Goal: Task Accomplishment & Management: Use online tool/utility

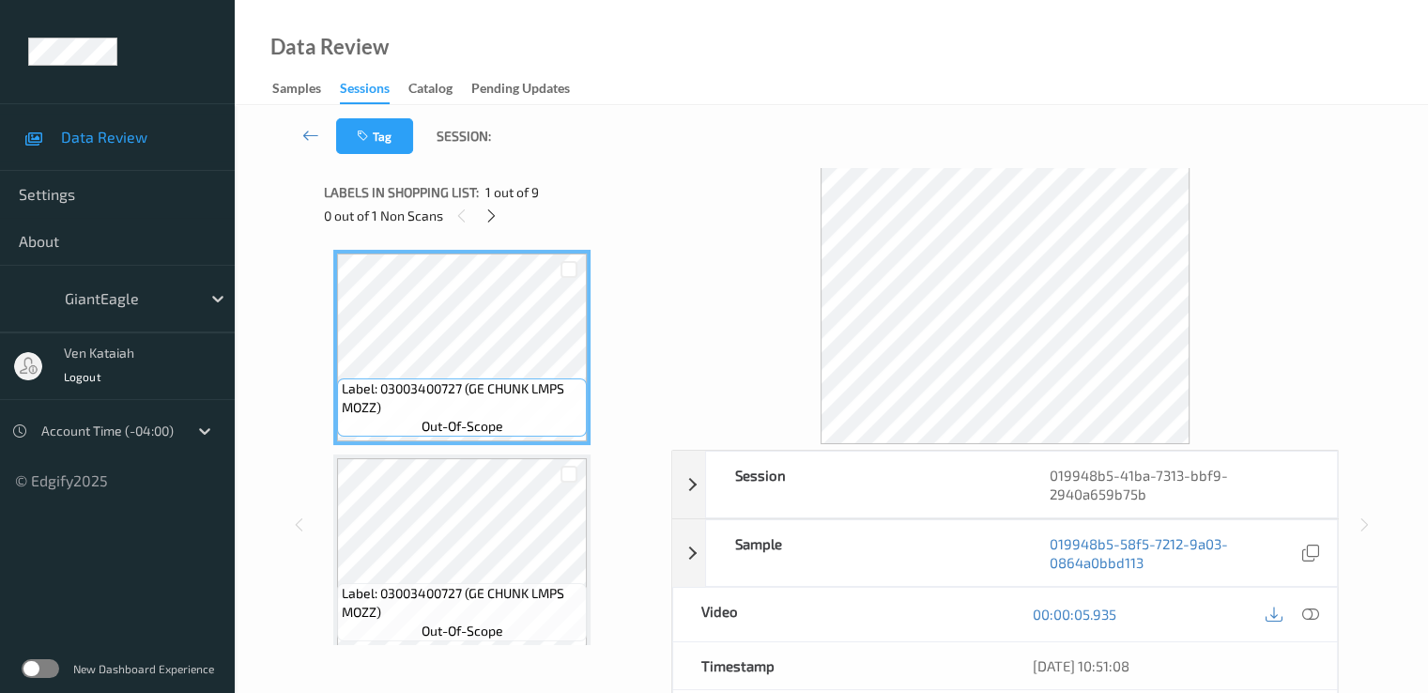
drag, startPoint x: 499, startPoint y: 220, endPoint x: 498, endPoint y: 241, distance: 21.6
click at [498, 241] on div "Labels in shopping list: 1 out of 9 0 out of 1 Non Scans Label: 03003400727 (GE…" at bounding box center [491, 525] width 334 height 716
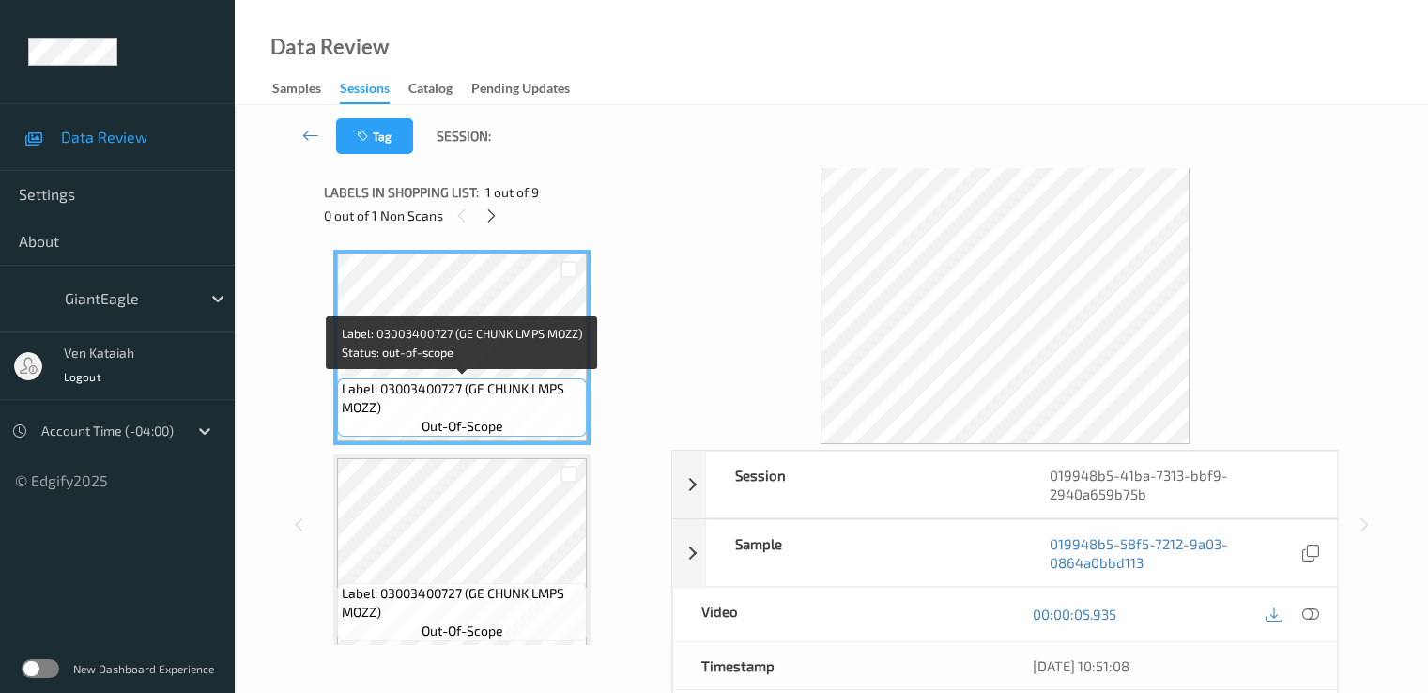
click at [474, 425] on span "out-of-scope" at bounding box center [463, 426] width 82 height 19
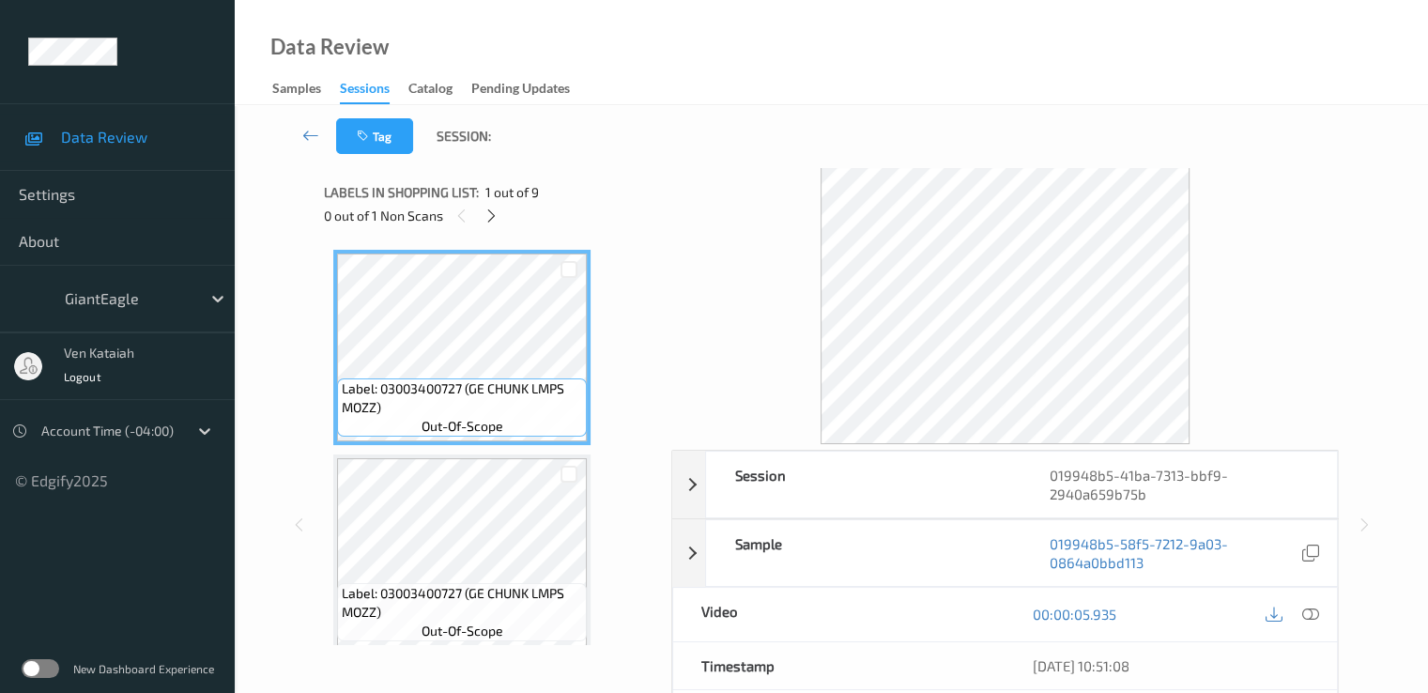
click at [503, 228] on div "Labels in shopping list: 1 out of 9 0 out of 1 Non Scans" at bounding box center [491, 203] width 334 height 73
click at [496, 224] on div at bounding box center [491, 215] width 23 height 23
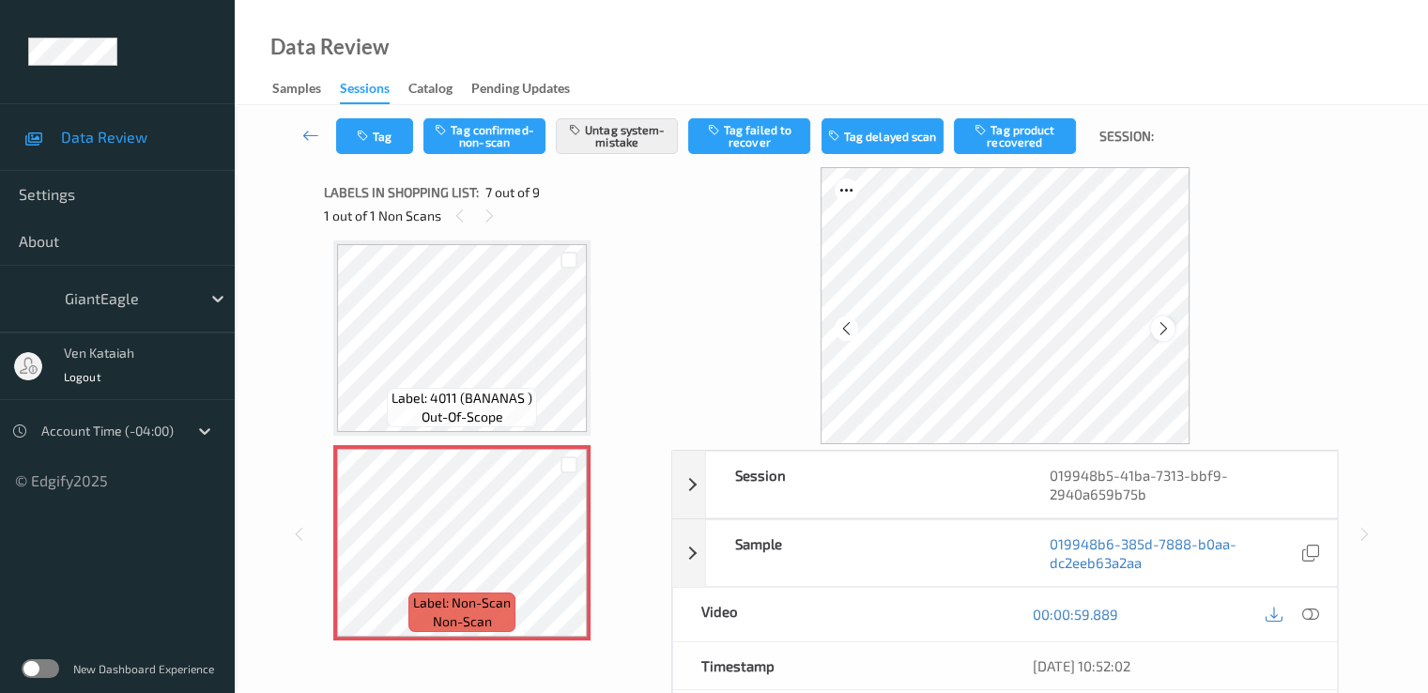
click at [1166, 333] on icon at bounding box center [1163, 328] width 16 height 17
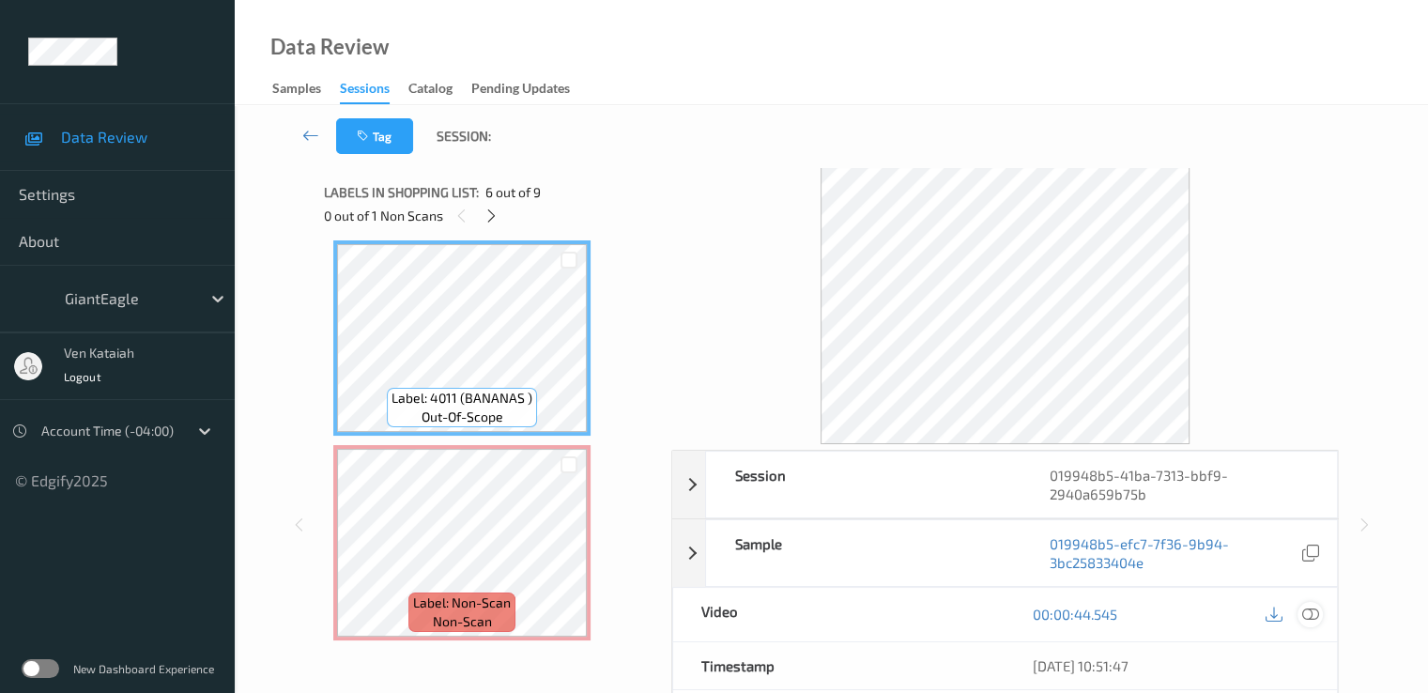
click at [1300, 610] on div at bounding box center [1310, 614] width 25 height 25
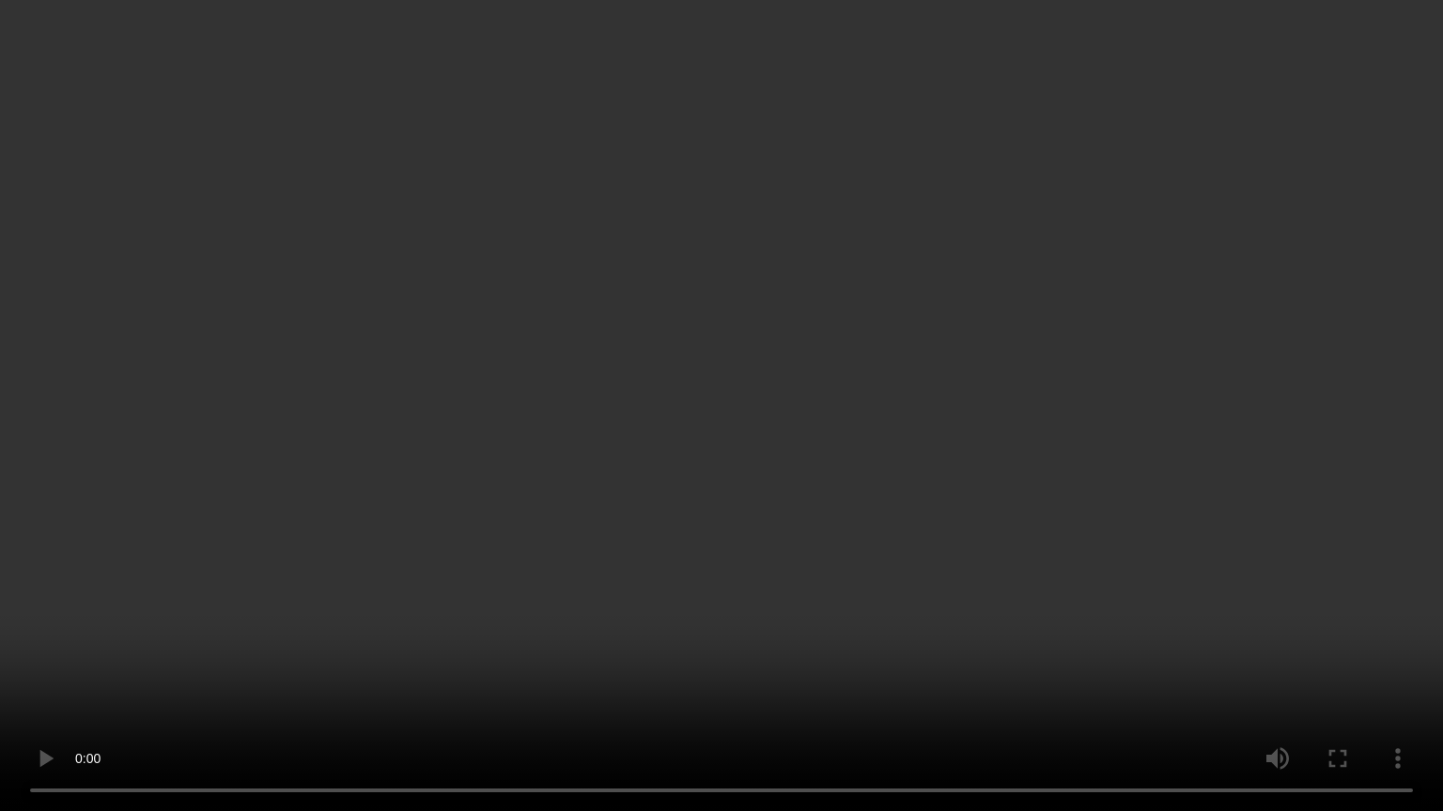
click at [724, 462] on video at bounding box center [721, 405] width 1443 height 811
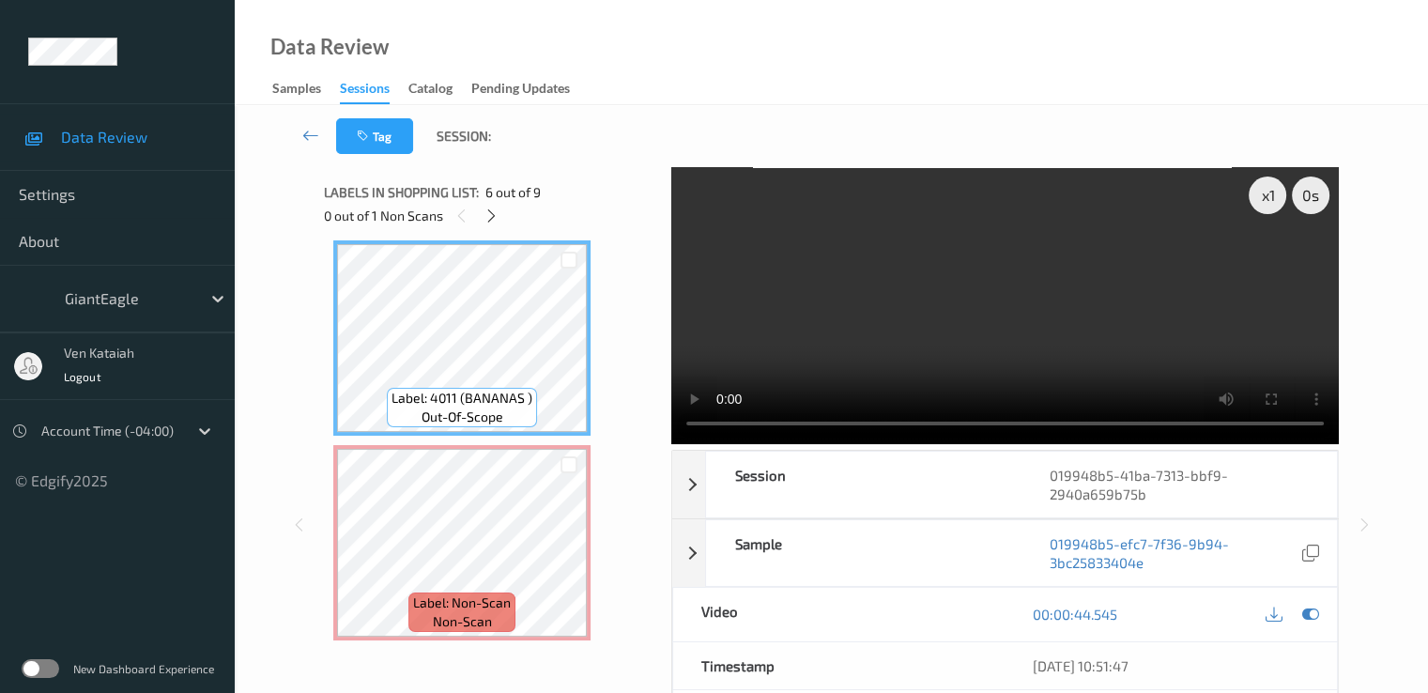
drag, startPoint x: 1300, startPoint y: 610, endPoint x: 1243, endPoint y: 610, distance: 57.3
click at [1298, 610] on div at bounding box center [1310, 614] width 25 height 25
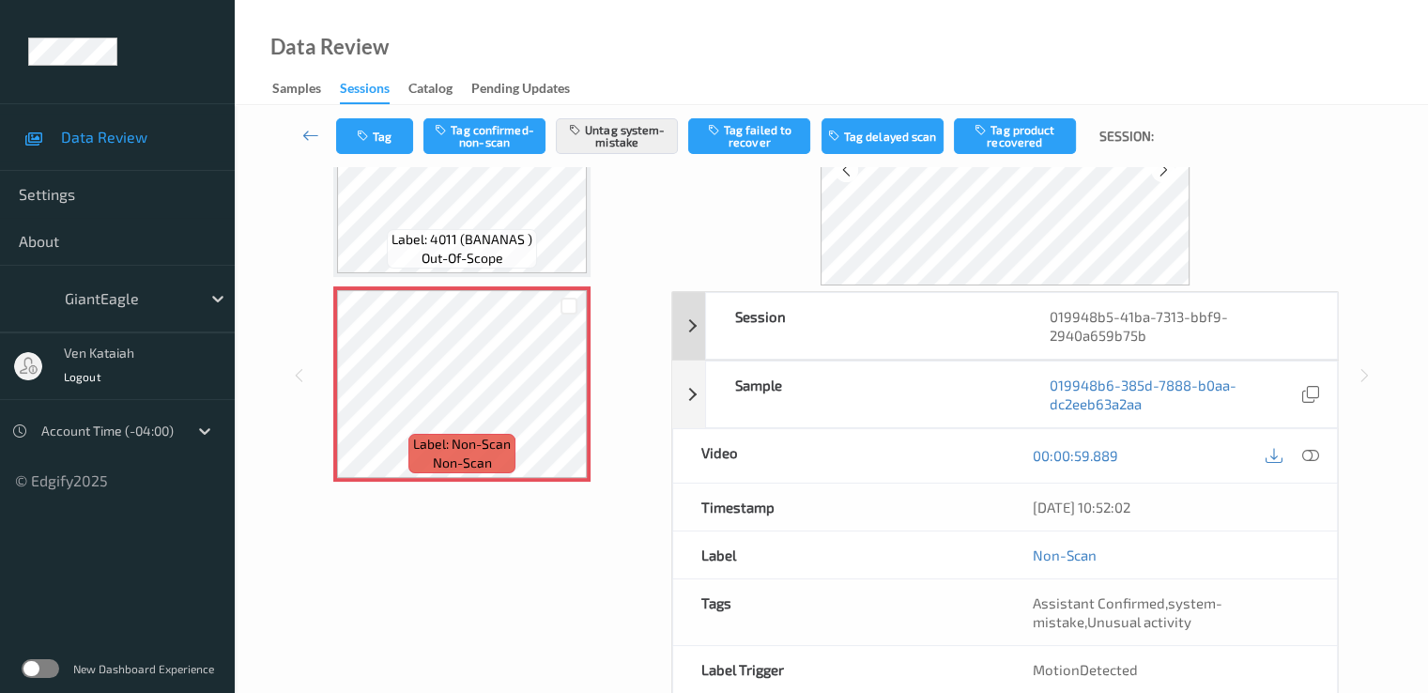
scroll to position [188, 0]
